Goal: Use online tool/utility: Utilize a website feature to perform a specific function

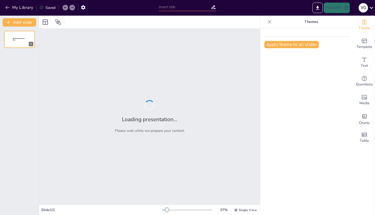
type input "PRESENTACIÓN MÓDULO DE CONSERVACIÓN DE ESPAZOS PROTEGIDOS"
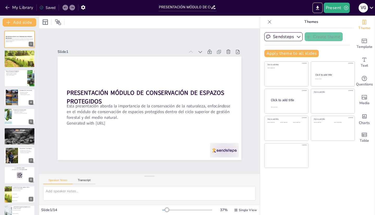
checkbox input "true"
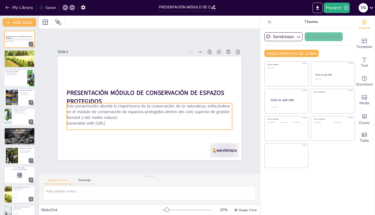
checkbox input "true"
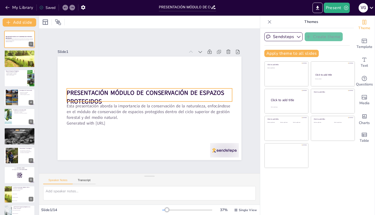
checkbox input "true"
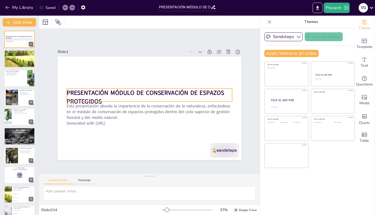
checkbox input "true"
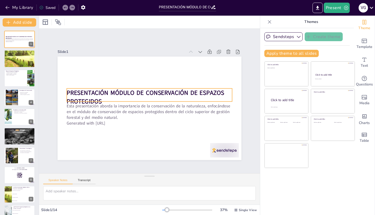
checkbox input "true"
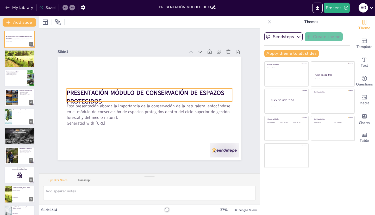
checkbox input "true"
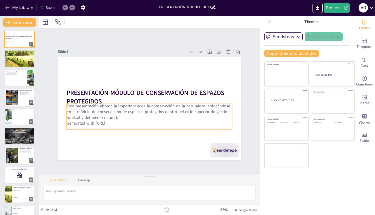
click at [131, 104] on p "Esta presentación aborda la importancia de la conservación de la naturaleza, en…" at bounding box center [147, 111] width 165 height 51
checkbox input "true"
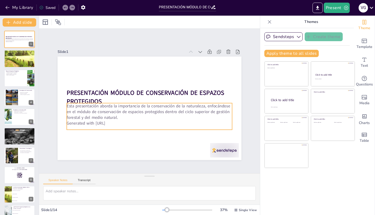
checkbox input "true"
type input "32"
checkbox input "true"
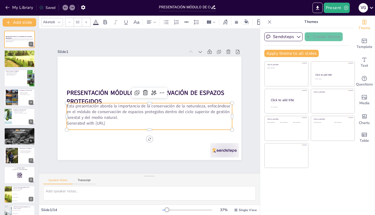
checkbox input "true"
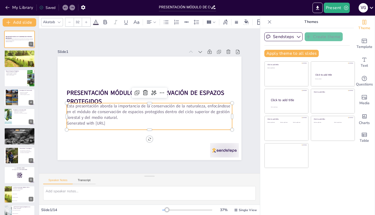
checkbox input "true"
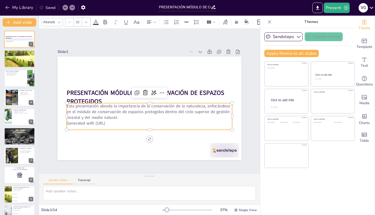
checkbox input "true"
click at [126, 119] on p "Generated with [URL]" at bounding box center [147, 122] width 165 height 23
checkbox input "true"
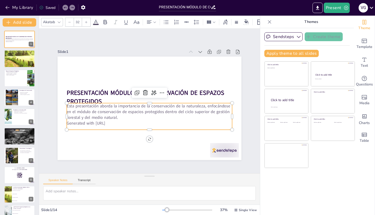
checkbox input "true"
click at [113, 121] on p "Generated with [URL]" at bounding box center [144, 123] width 163 height 40
checkbox input "true"
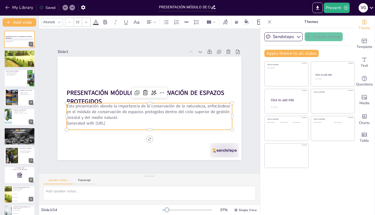
checkbox input "true"
click at [113, 121] on p "Generated with [URL]" at bounding box center [144, 123] width 163 height 40
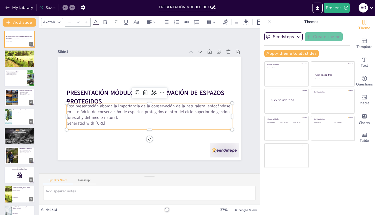
checkbox input "true"
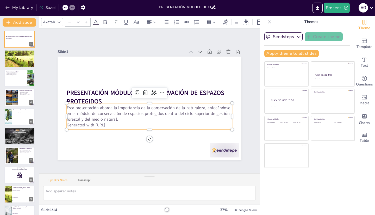
drag, startPoint x: 117, startPoint y: 122, endPoint x: 63, endPoint y: 124, distance: 53.6
click at [64, 124] on p "Generated with [URL]" at bounding box center [146, 124] width 165 height 23
checkbox input "true"
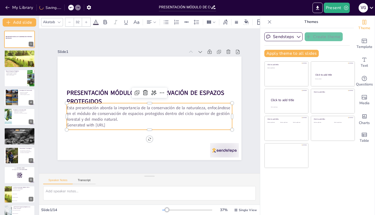
checkbox input "true"
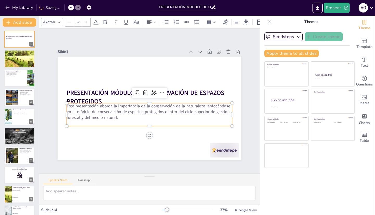
checkbox input "true"
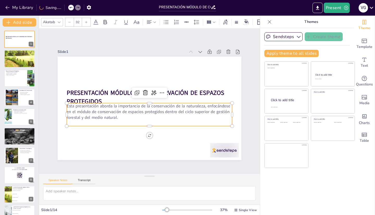
checkbox input "true"
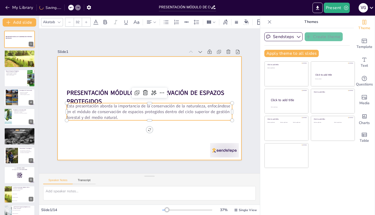
checkbox input "true"
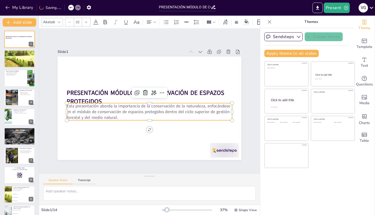
checkbox input "true"
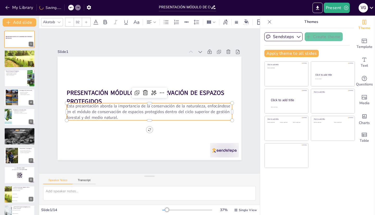
checkbox input "true"
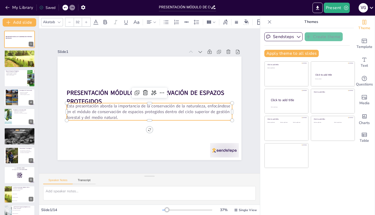
click at [105, 102] on p "Esta presentación aborda la importancia de la conservación de la naturaleza, en…" at bounding box center [147, 111] width 165 height 51
click at [145, 103] on p "Esta presentación aborda la importancia de la conservación de la naturaleza, en…" at bounding box center [147, 111] width 165 height 51
checkbox input "true"
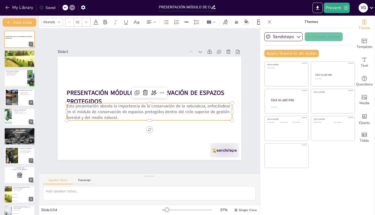
checkbox input "true"
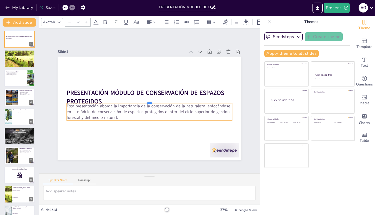
checkbox input "true"
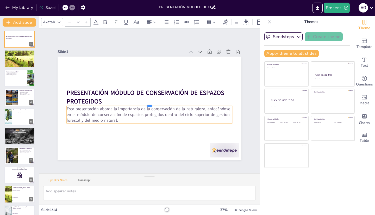
checkbox input "true"
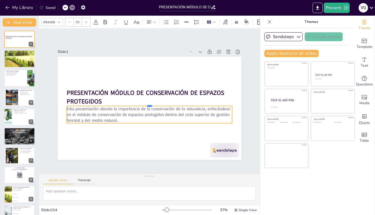
checkbox input "true"
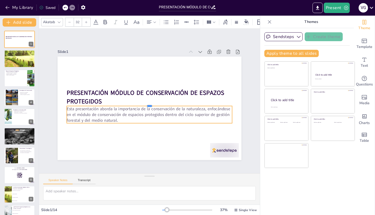
checkbox input "true"
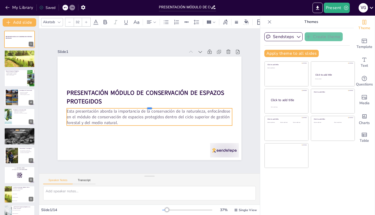
checkbox input "true"
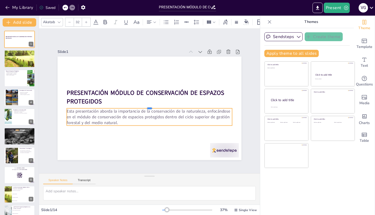
checkbox input "true"
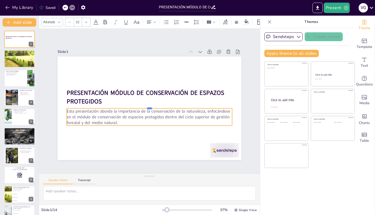
checkbox input "true"
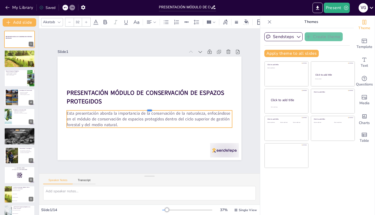
checkbox input "true"
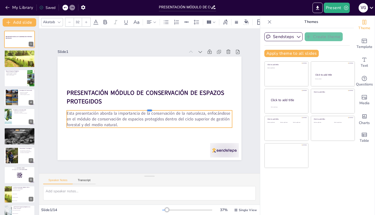
drag, startPoint x: 143, startPoint y: 100, endPoint x: 143, endPoint y: 107, distance: 7.3
click at [143, 107] on div at bounding box center [148, 107] width 165 height 21
checkbox input "true"
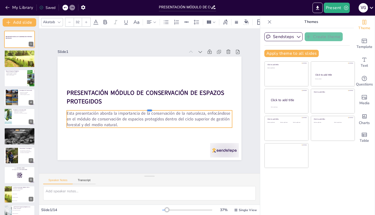
checkbox input "true"
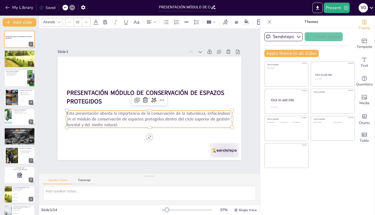
checkbox input "true"
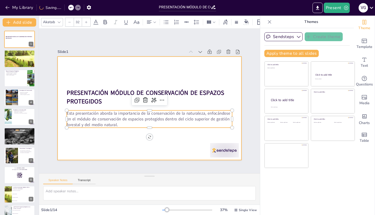
checkbox input "true"
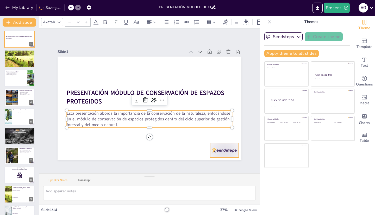
click at [212, 148] on div at bounding box center [224, 150] width 29 height 14
checkbox input "true"
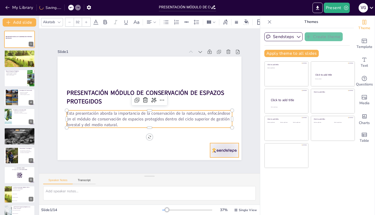
checkbox input "true"
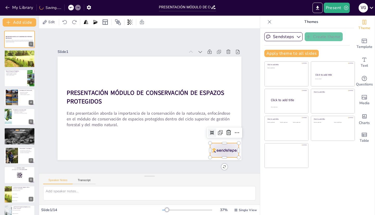
checkbox input "true"
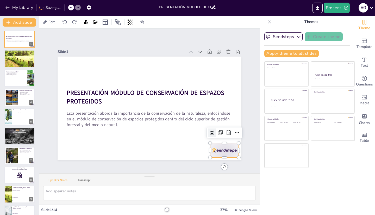
checkbox input "true"
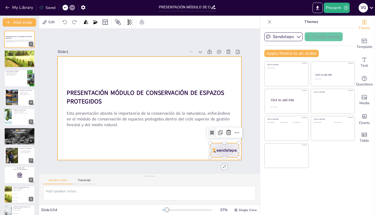
checkbox input "true"
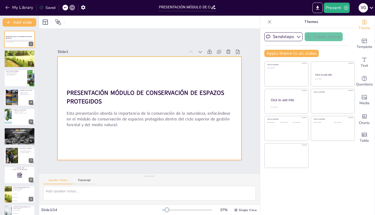
checkbox input "true"
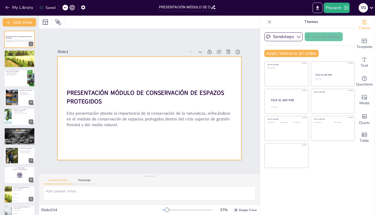
checkbox input "true"
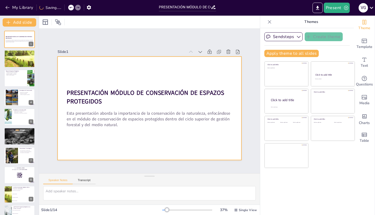
checkbox input "true"
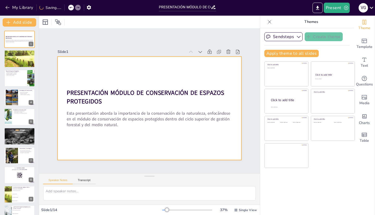
checkbox input "true"
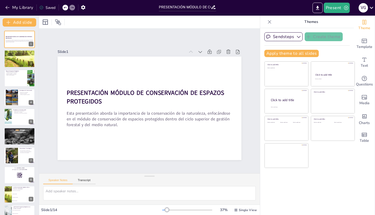
checkbox input "true"
click at [13, 58] on div at bounding box center [19, 59] width 119 height 18
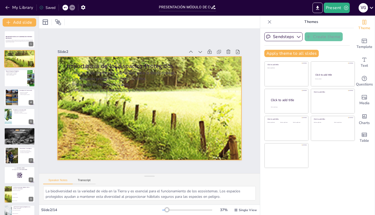
click at [203, 125] on div at bounding box center [146, 107] width 693 height 313
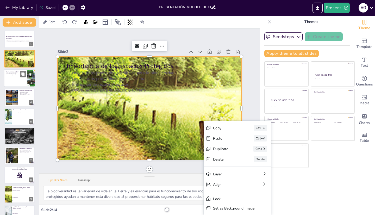
click at [22, 78] on div at bounding box center [19, 78] width 31 height 18
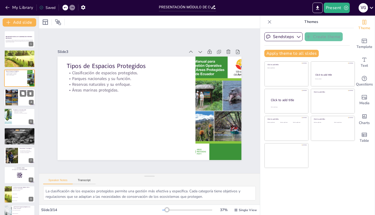
click at [14, 99] on div at bounding box center [12, 97] width 24 height 16
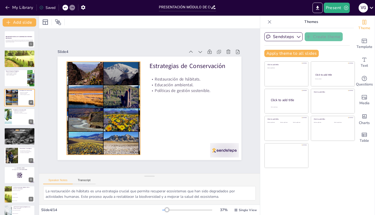
click at [123, 97] on div at bounding box center [103, 103] width 149 height 107
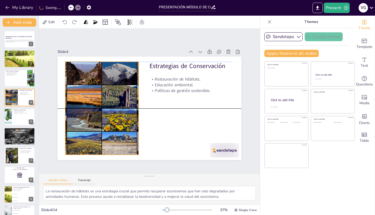
click at [112, 99] on div at bounding box center [101, 98] width 156 height 120
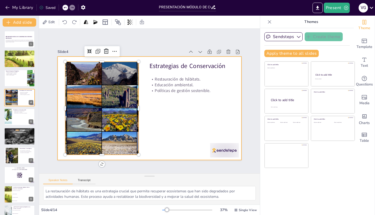
click at [172, 107] on div at bounding box center [149, 108] width 194 height 122
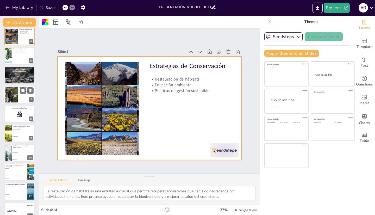
scroll to position [89, 0]
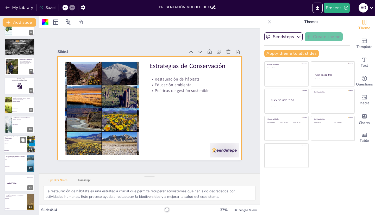
click at [12, 142] on li "Deforestación" at bounding box center [15, 143] width 23 height 3
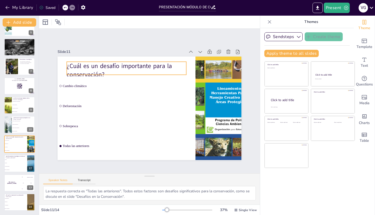
click at [89, 65] on p "¿Cuál es un desafío importante para la conservación?" at bounding box center [129, 68] width 120 height 30
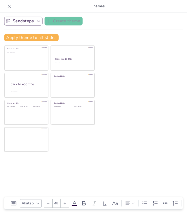
click at [169, 78] on div "Sendsteps Create theme Apply theme to all slides Click to add title Click to ad…" at bounding box center [93, 113] width 187 height 202
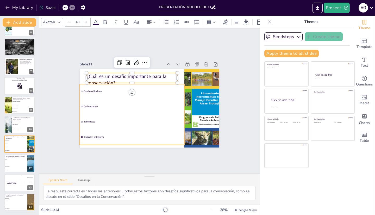
click at [92, 95] on li "Cambio climático" at bounding box center [134, 88] width 105 height 36
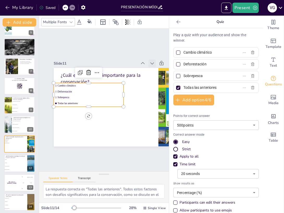
click at [153, 66] on icon at bounding box center [156, 69] width 6 height 6
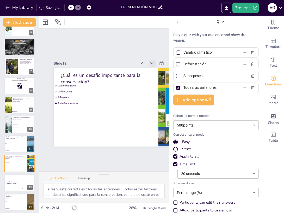
click at [159, 79] on icon at bounding box center [161, 80] width 4 height 3
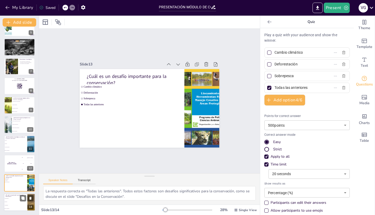
click at [16, 199] on li "Responsabilidad" at bounding box center [15, 197] width 23 height 3
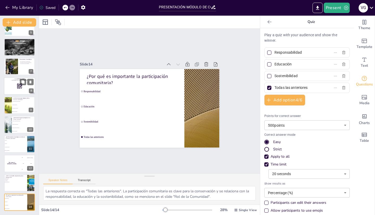
click at [13, 87] on div at bounding box center [19, 86] width 31 height 18
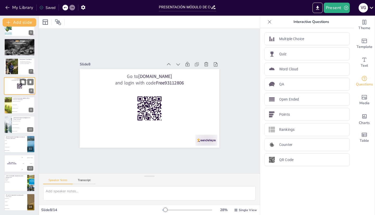
scroll to position [54, 0]
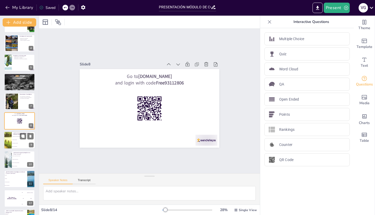
click at [23, 143] on li "Investigación científica" at bounding box center [23, 142] width 23 height 3
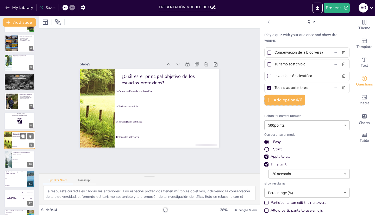
scroll to position [73, 0]
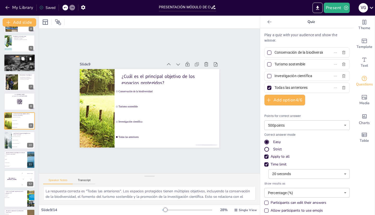
click at [9, 65] on div at bounding box center [19, 62] width 31 height 21
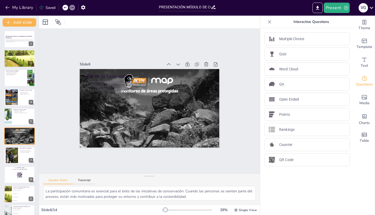
scroll to position [0, 0]
click at [14, 81] on div at bounding box center [19, 78] width 31 height 18
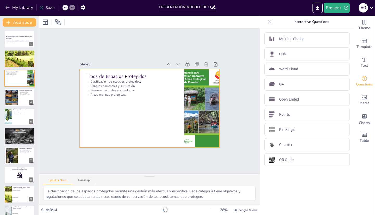
click at [121, 103] on div at bounding box center [148, 108] width 147 height 93
click at [16, 118] on div at bounding box center [19, 117] width 31 height 18
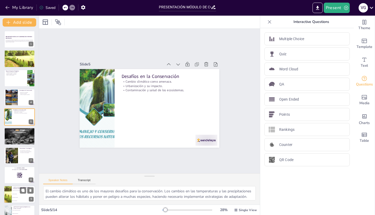
click at [16, 195] on li "Turismo sostenible" at bounding box center [23, 193] width 23 height 3
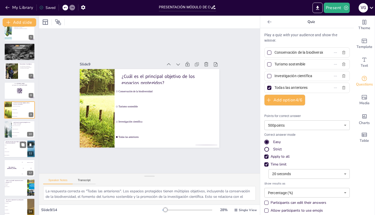
scroll to position [89, 0]
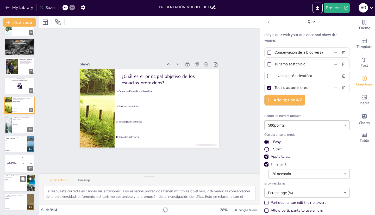
click at [14, 186] on div at bounding box center [19, 183] width 31 height 18
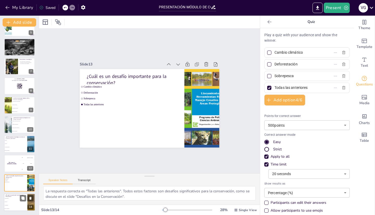
click at [16, 205] on span "Sostenibilidad" at bounding box center [16, 204] width 22 height 1
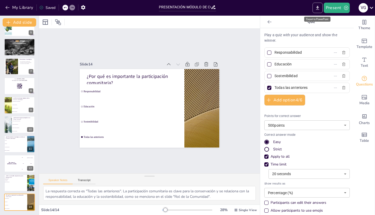
click at [317, 7] on icon "Export to PowerPoint" at bounding box center [317, 8] width 3 height 4
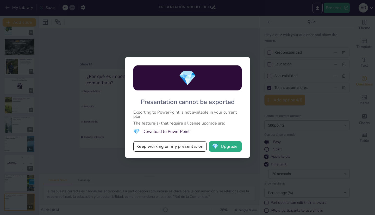
click at [223, 35] on div "💎 Presentation cannot be exported Exporting to PowerPoint is not available in y…" at bounding box center [187, 107] width 375 height 215
click at [168, 149] on button "Keep working on my presentation" at bounding box center [169, 146] width 73 height 10
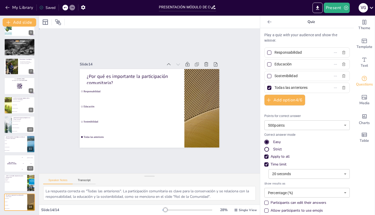
click at [238, 52] on div "Slide 1 PRESENTACIÓN MÓDULO DE CONSERVACIÓN DE ESPAZOS PROTEGIDOS Esta presenta…" at bounding box center [149, 100] width 234 height 167
drag, startPoint x: 118, startPoint y: 47, endPoint x: 202, endPoint y: 3, distance: 95.2
